Goal: Task Accomplishment & Management: Use online tool/utility

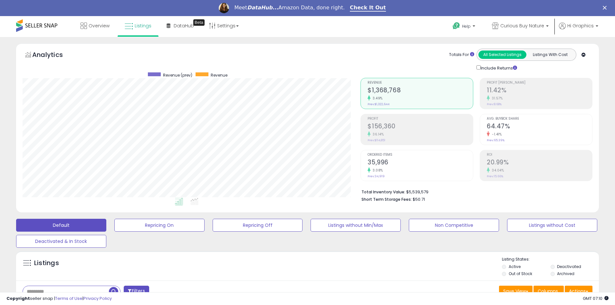
scroll to position [132, 338]
click at [523, 26] on span "Curious Buy Nature" at bounding box center [522, 26] width 44 height 6
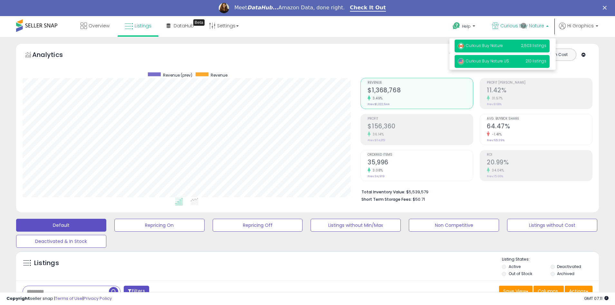
click at [503, 62] on span "Curious Buy Nature US" at bounding box center [483, 60] width 51 height 5
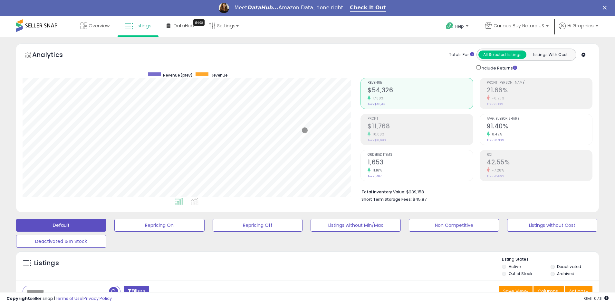
scroll to position [156, 0]
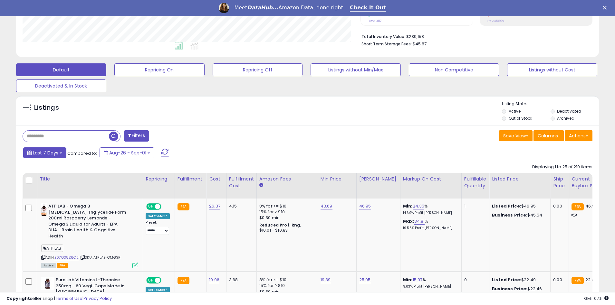
click at [44, 153] on span "Last 7 Days" at bounding box center [45, 153] width 25 height 6
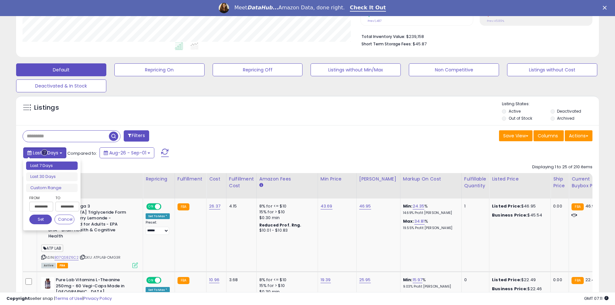
type input "**********"
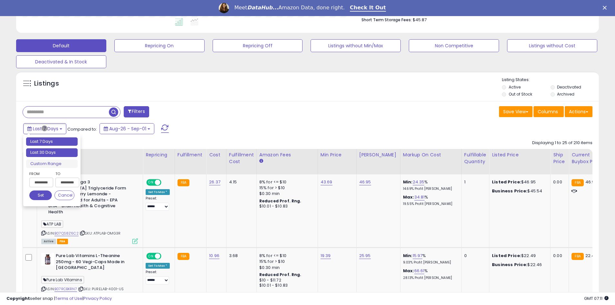
click at [52, 153] on li "Last 30 Days" at bounding box center [52, 152] width 52 height 9
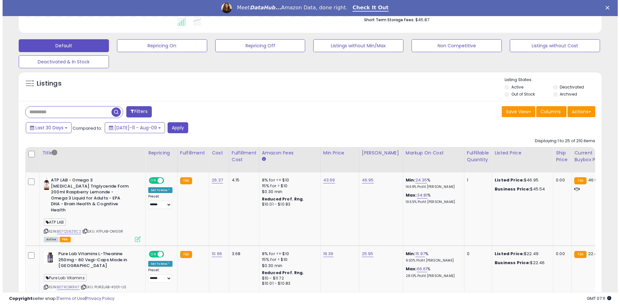
scroll to position [139, 0]
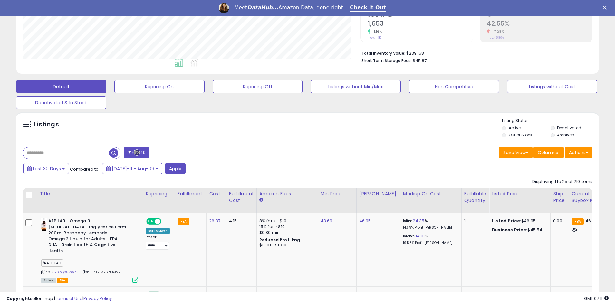
click at [137, 153] on button "Filters" at bounding box center [136, 152] width 25 height 11
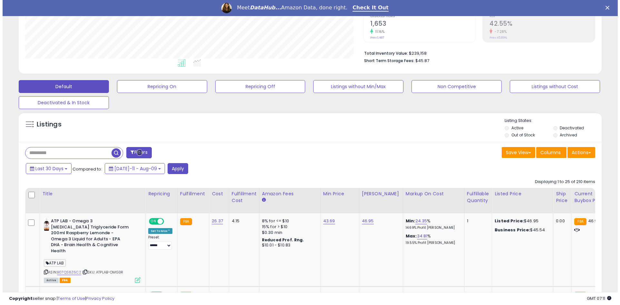
scroll to position [132, 341]
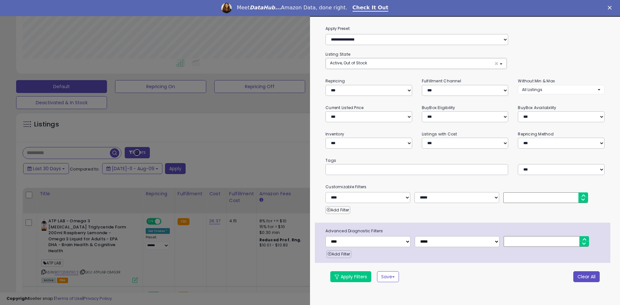
click at [586, 277] on button "Clear All" at bounding box center [586, 276] width 26 height 11
select select "*"
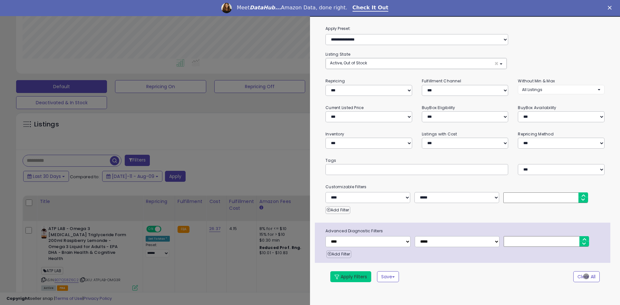
click at [351, 277] on button "Apply Filters" at bounding box center [350, 276] width 41 height 11
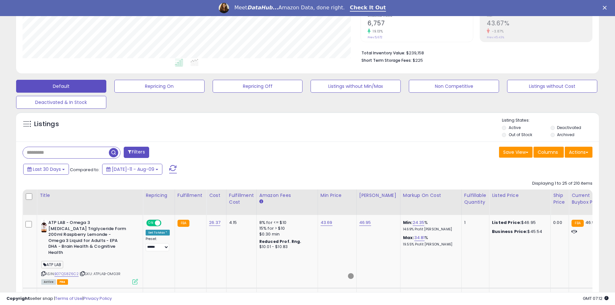
scroll to position [138, 0]
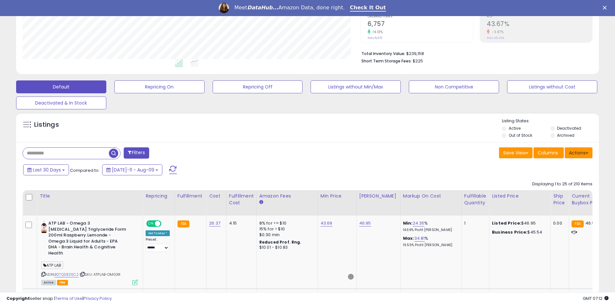
click at [578, 153] on button "Actions" at bounding box center [578, 152] width 28 height 11
click at [552, 194] on link "Export All Columns" at bounding box center [552, 194] width 71 height 10
